Goal: Navigation & Orientation: Find specific page/section

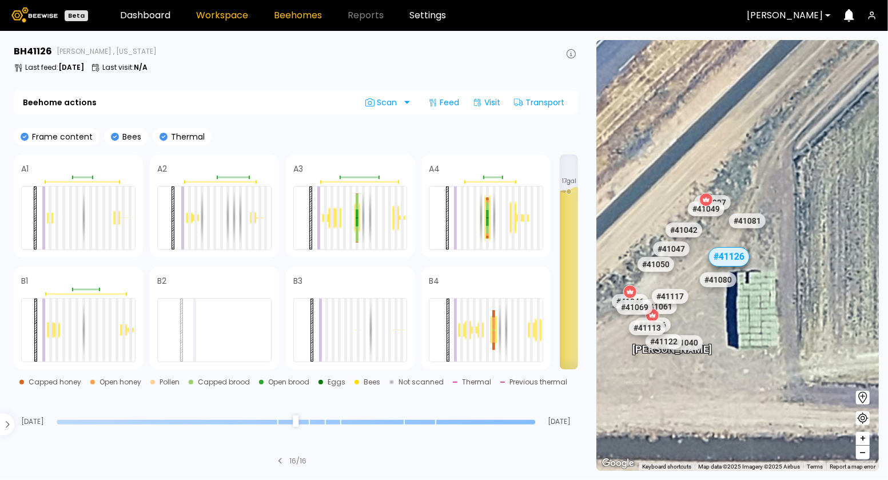
click at [224, 17] on link "Workspace" at bounding box center [222, 15] width 52 height 9
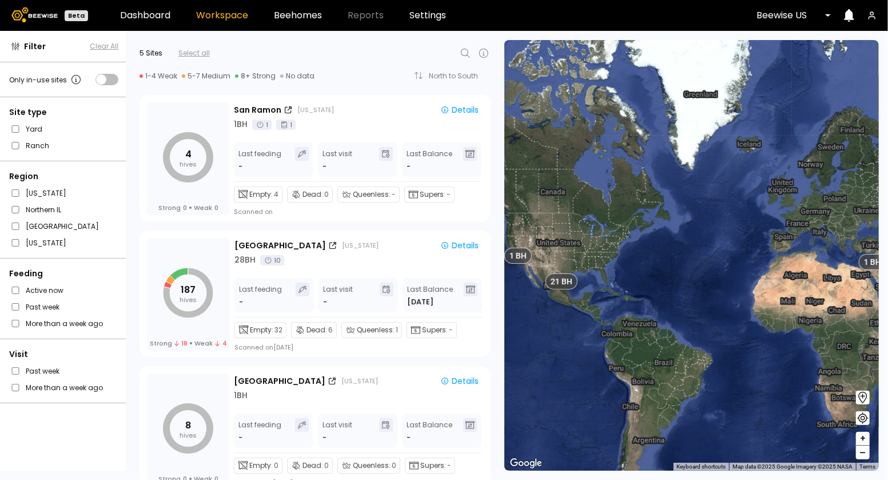
click at [829, 12] on div "Beewise US" at bounding box center [789, 15] width 82 height 26
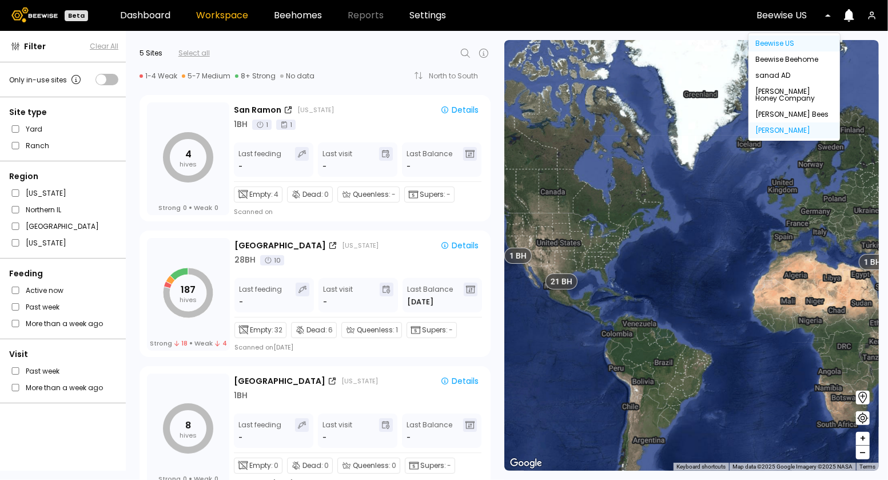
click at [786, 131] on div "[PERSON_NAME]" at bounding box center [794, 130] width 78 height 7
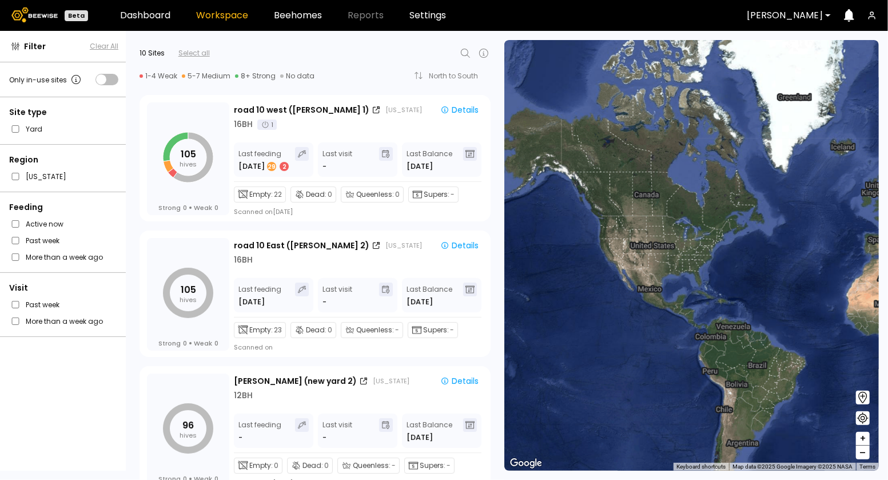
drag, startPoint x: 574, startPoint y: 272, endPoint x: 670, endPoint y: 274, distance: 96.1
click at [670, 274] on div at bounding box center [691, 255] width 374 height 431
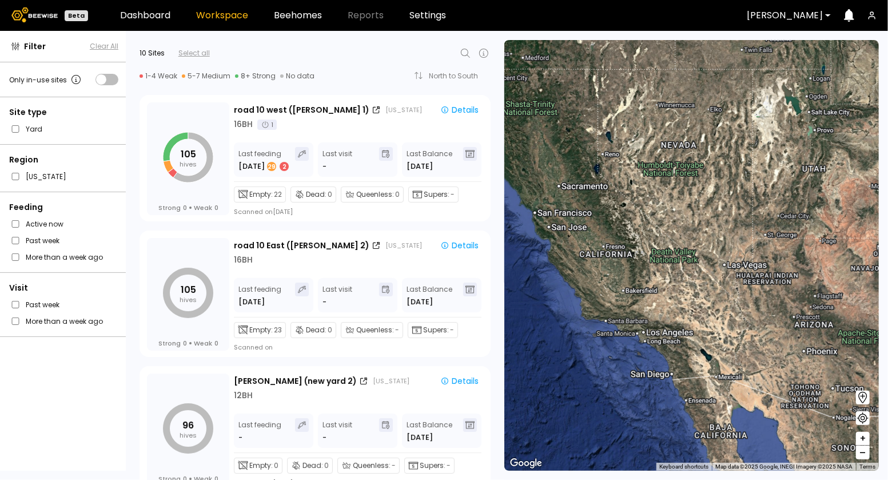
drag, startPoint x: 591, startPoint y: 260, endPoint x: 739, endPoint y: 302, distance: 153.5
click at [734, 300] on div at bounding box center [691, 255] width 374 height 431
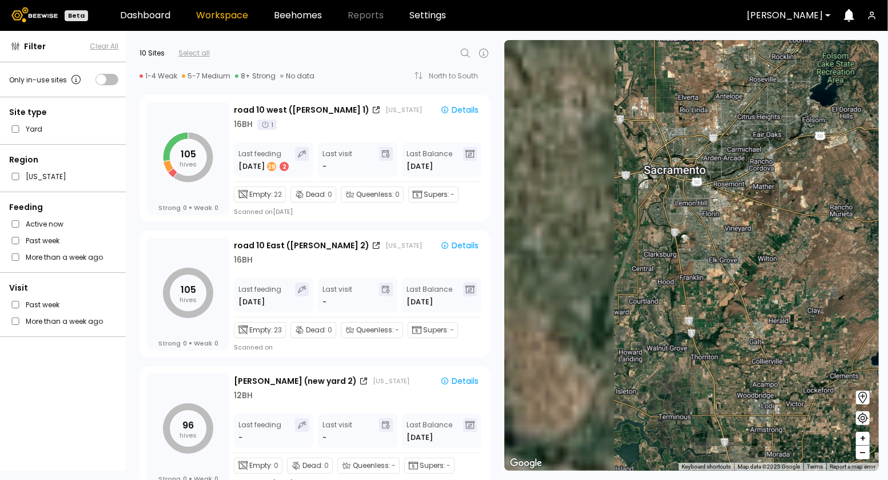
drag, startPoint x: 626, startPoint y: 249, endPoint x: 847, endPoint y: 285, distance: 223.5
click at [842, 283] on div at bounding box center [691, 255] width 374 height 431
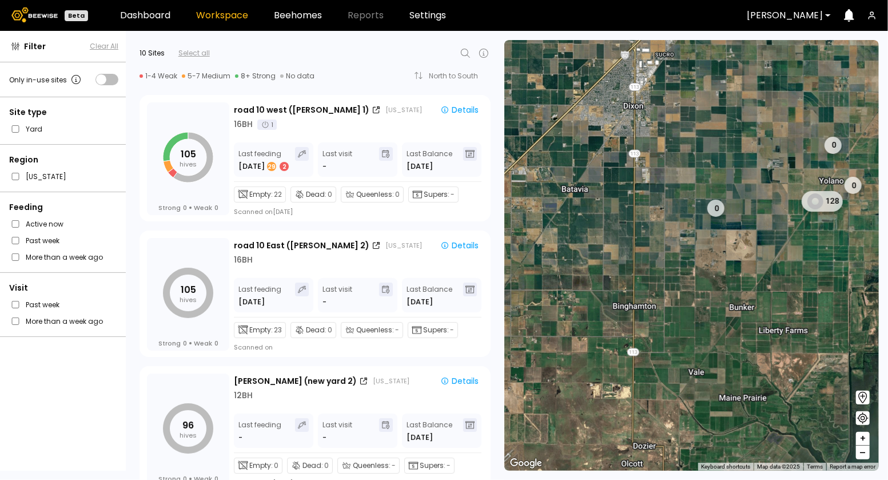
drag, startPoint x: 648, startPoint y: 291, endPoint x: 783, endPoint y: 305, distance: 135.1
click at [783, 305] on div "0 0 128 0" at bounding box center [691, 255] width 374 height 431
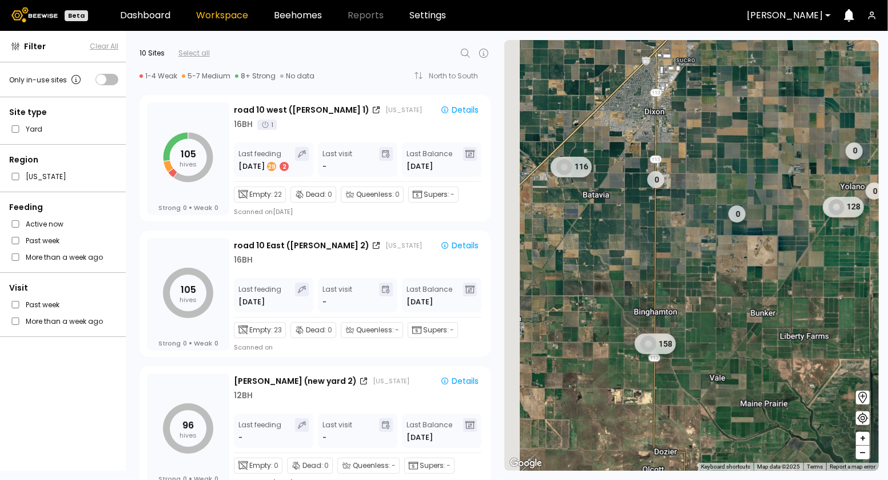
drag, startPoint x: 669, startPoint y: 302, endPoint x: 692, endPoint y: 308, distance: 23.6
click at [692, 308] on div "0 0 128 0 116 0 158" at bounding box center [691, 255] width 374 height 431
